Goal: Task Accomplishment & Management: Manage account settings

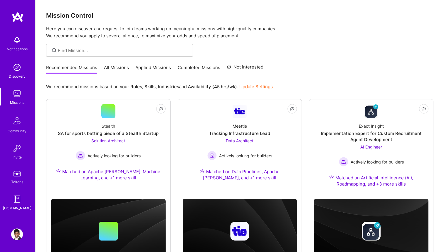
click at [371, 48] on div at bounding box center [240, 50] width 408 height 13
click at [158, 71] on link "Applied Missions" at bounding box center [153, 69] width 36 height 10
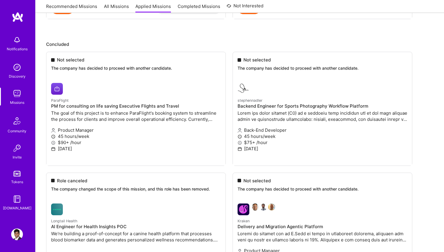
scroll to position [992, 0]
